Goal: Find specific page/section: Find specific page/section

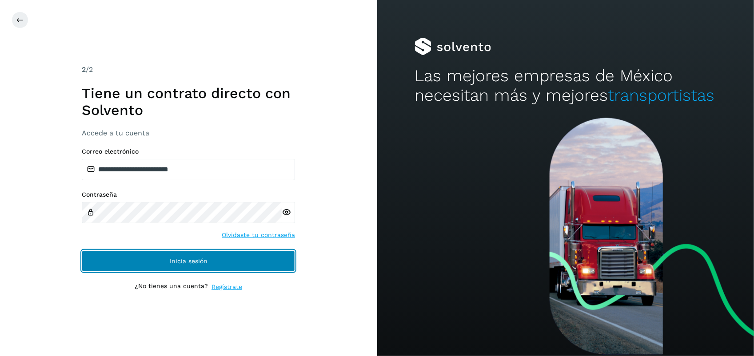
click at [265, 256] on button "Inicia sesión" at bounding box center [188, 261] width 213 height 21
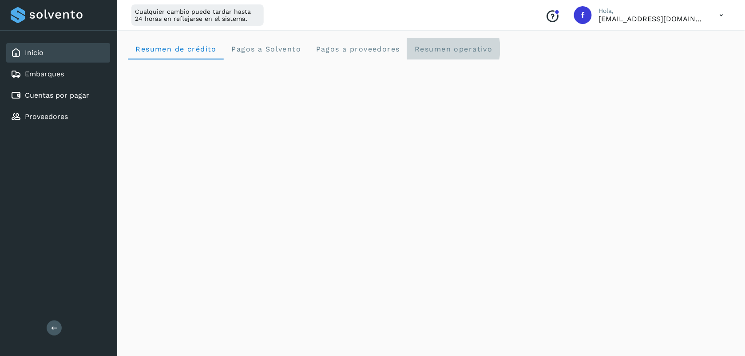
click at [455, 48] on span "Resumen operativo" at bounding box center [453, 49] width 79 height 8
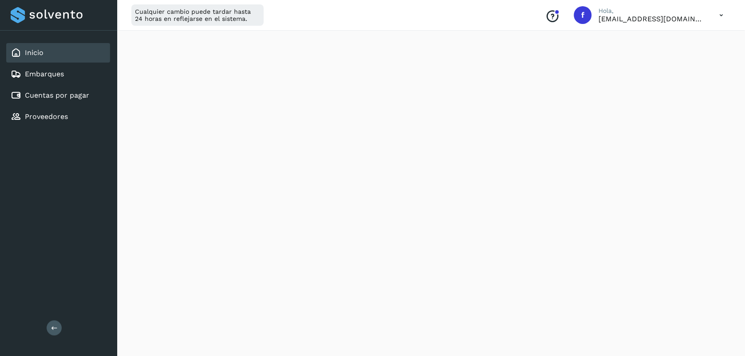
scroll to position [1002, 0]
click at [66, 76] on div "Embarques" at bounding box center [58, 74] width 104 height 20
